Goal: Information Seeking & Learning: Learn about a topic

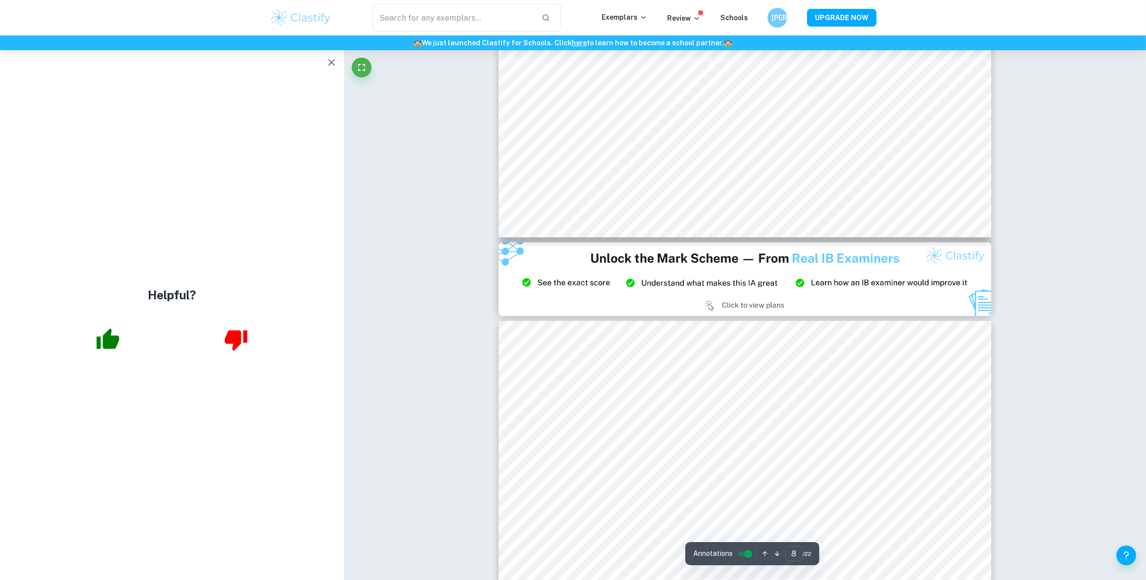
scroll to position [5113, 0]
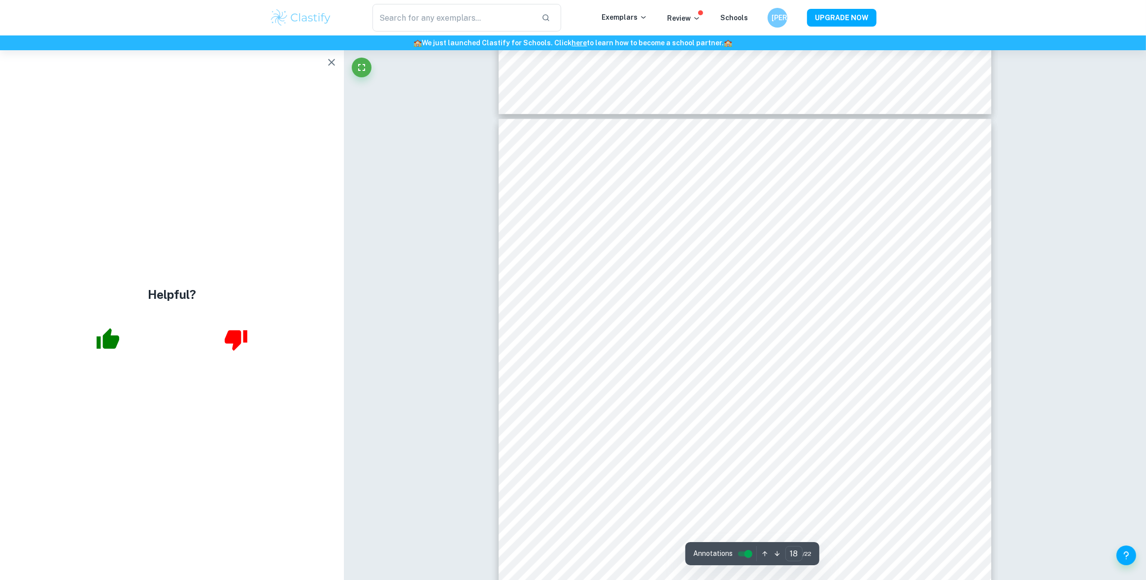
scroll to position [11176, 0]
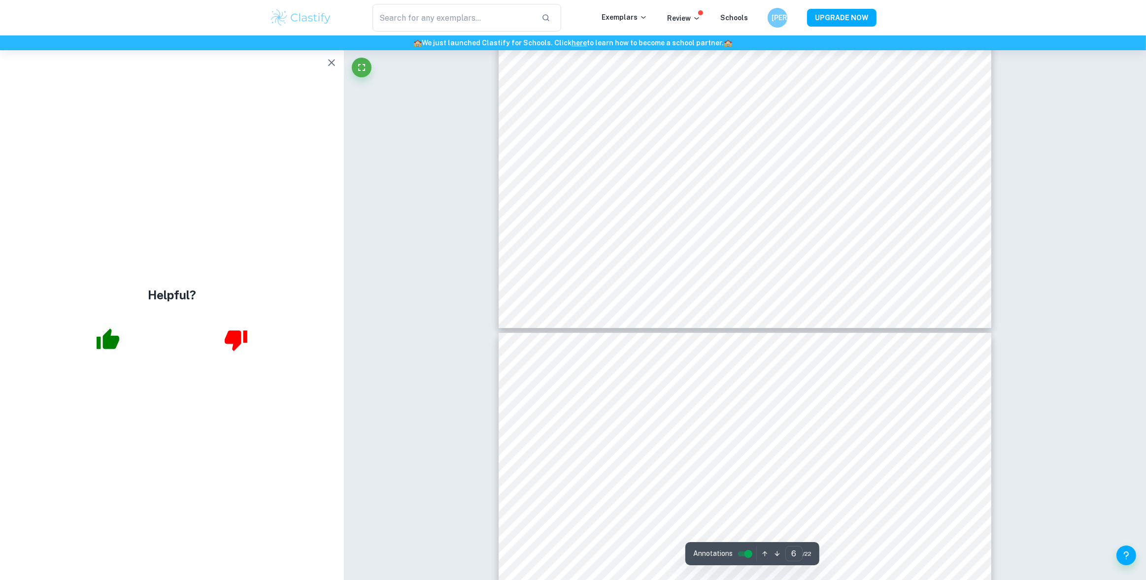
type input "7"
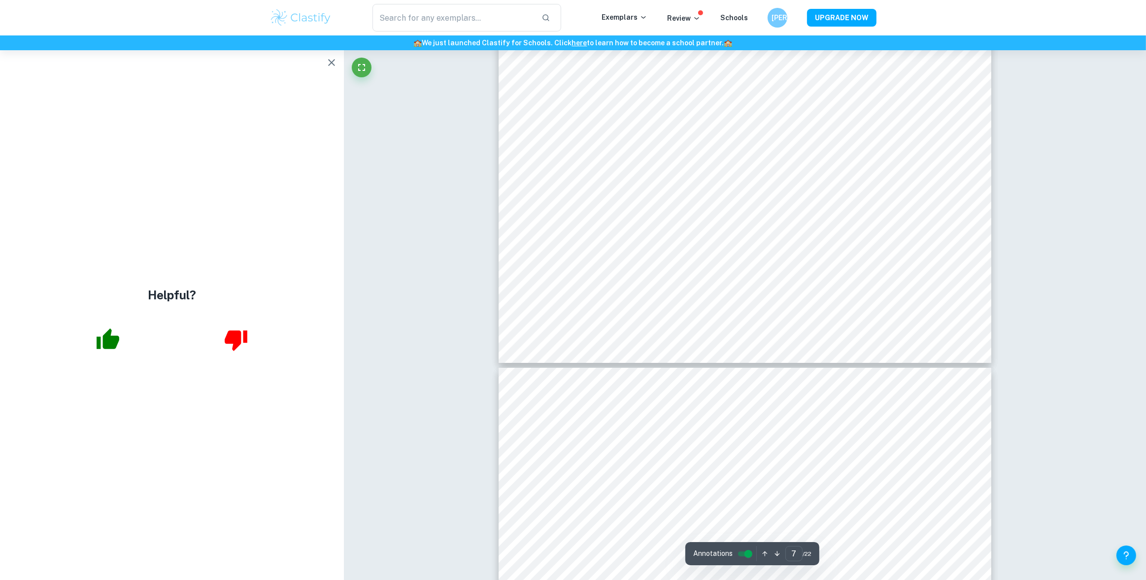
scroll to position [4357, 0]
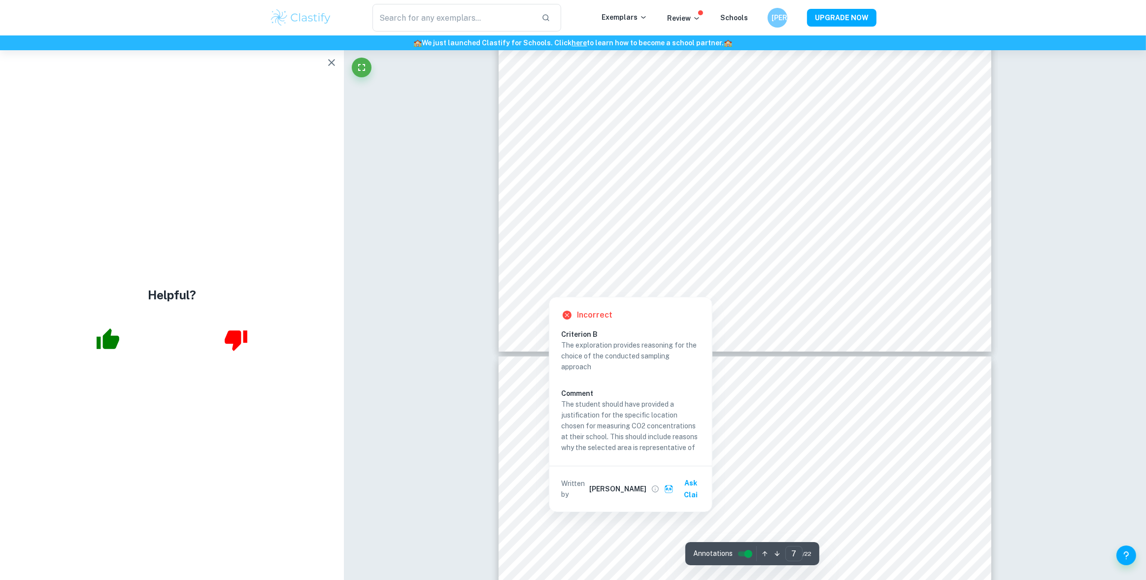
click at [547, 279] on div at bounding box center [549, 286] width 18 height 18
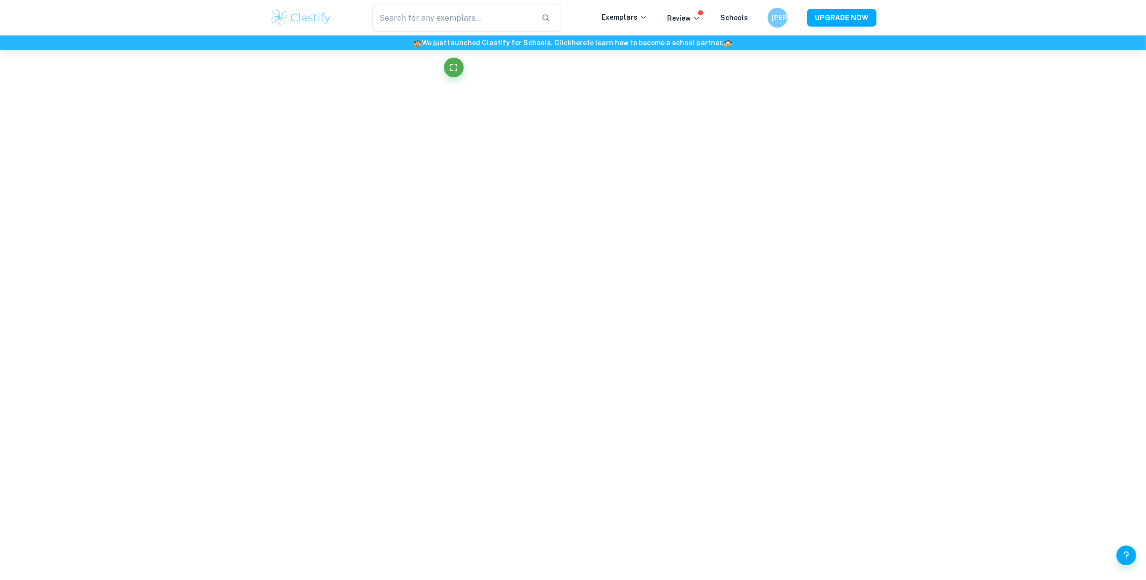
scroll to position [764, 0]
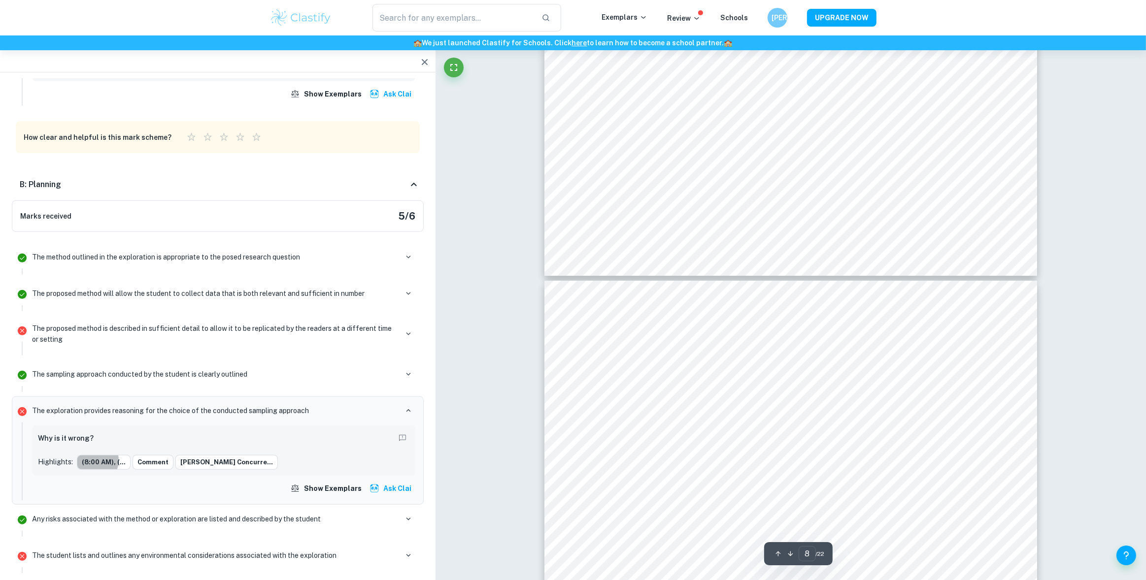
click at [82, 455] on button "(8:00 AM), (..." at bounding box center [104, 462] width 54 height 15
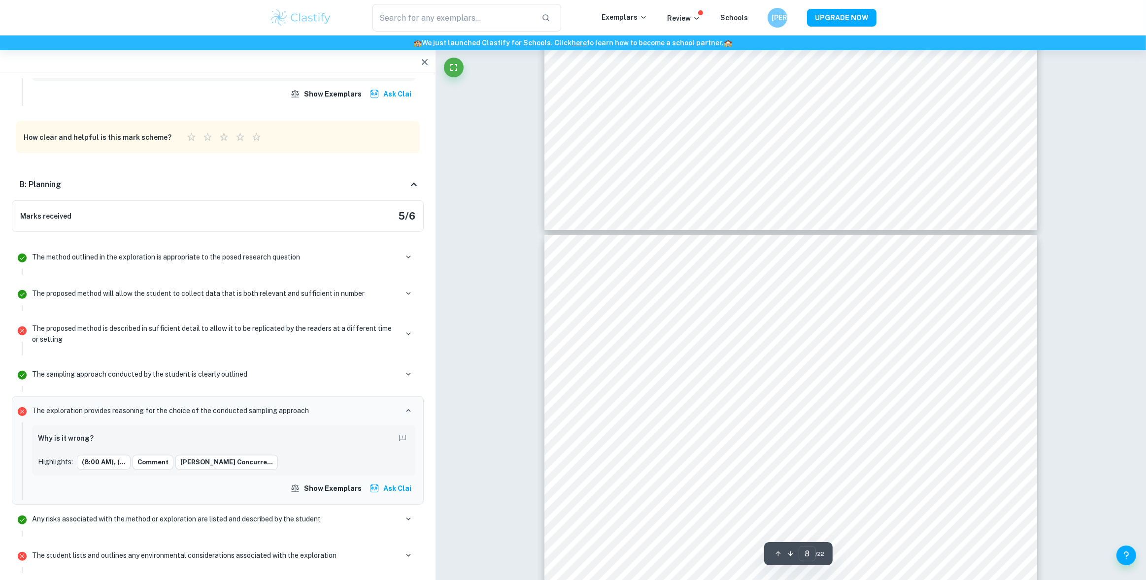
scroll to position [4444, 0]
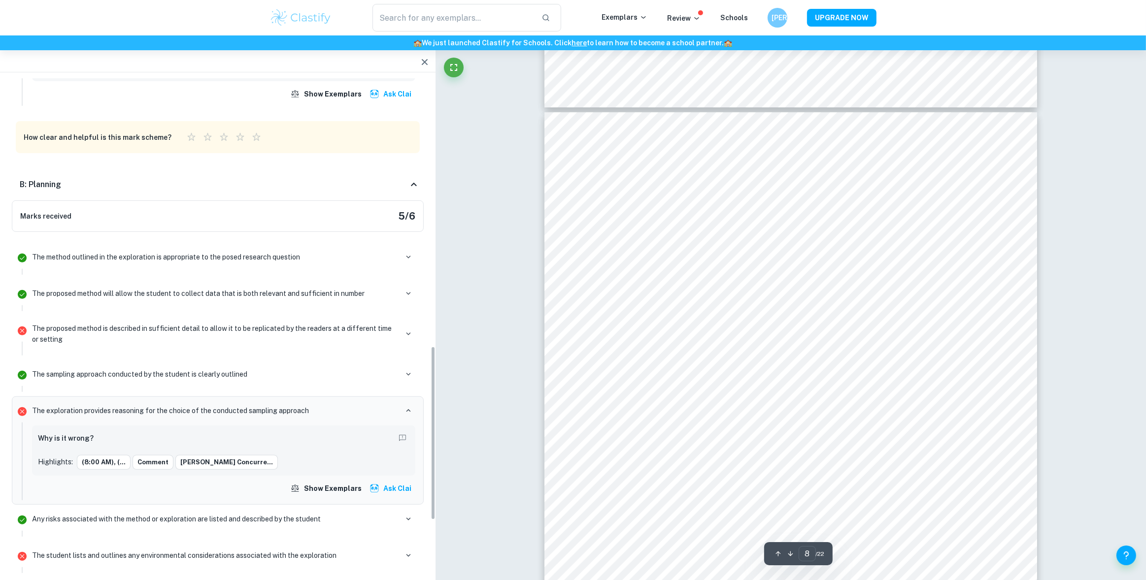
click at [217, 323] on p "The proposed method is described in sufficient detail to allow it to be replica…" at bounding box center [214, 334] width 365 height 22
click at [347, 323] on div "The proposed method is described in sufficient detail to allow it to be replica…" at bounding box center [223, 334] width 383 height 22
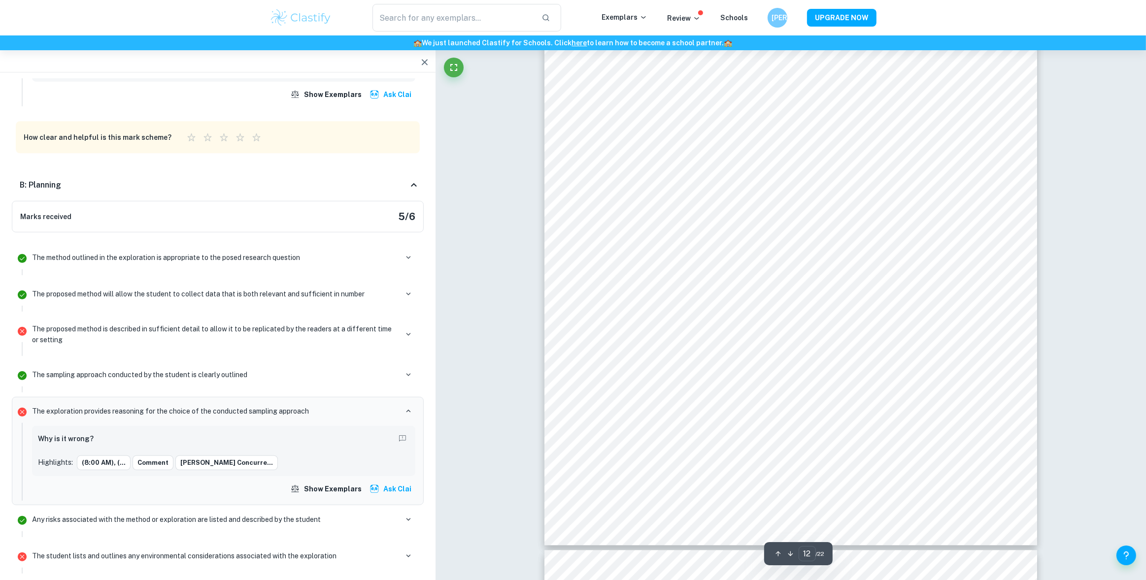
scroll to position [7455, 0]
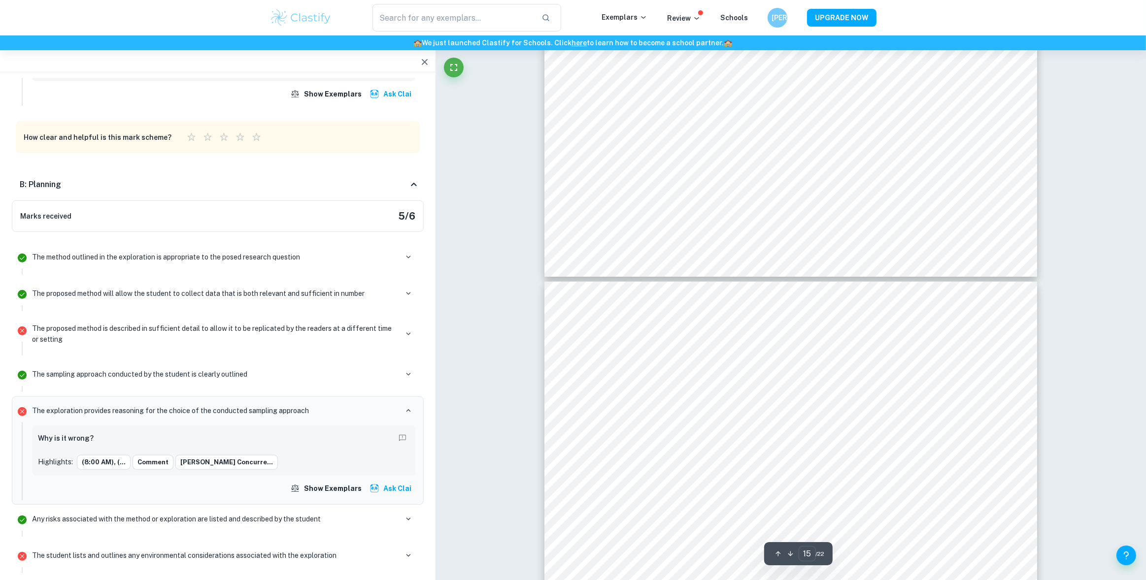
type input "16"
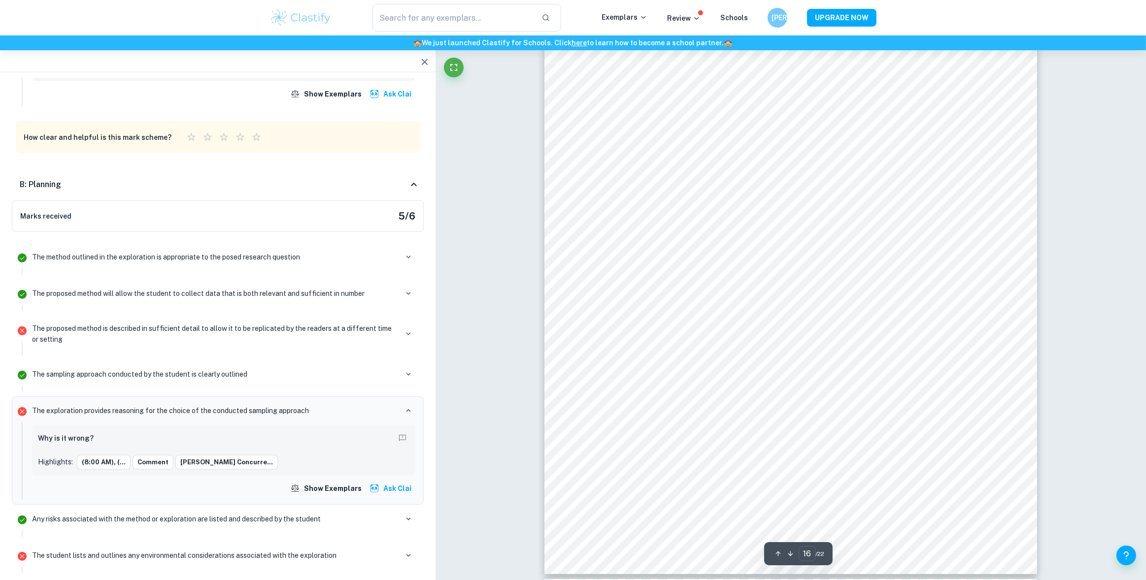
scroll to position [10130, 0]
